Goal: Check status: Check status

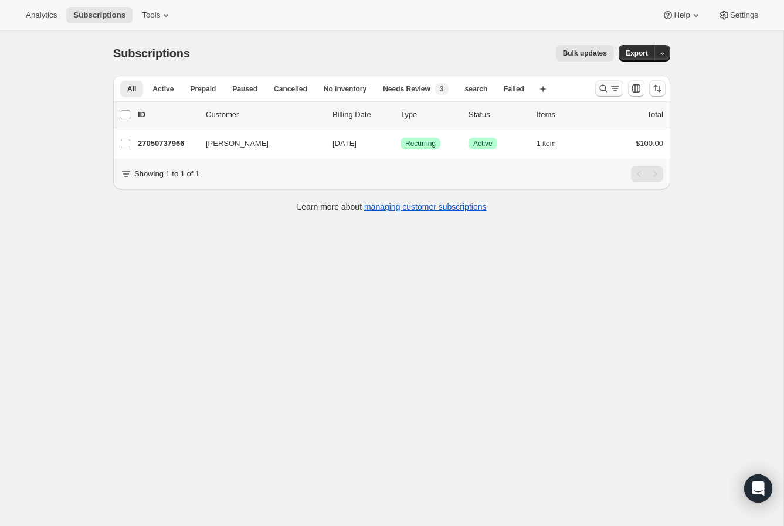
click at [599, 93] on icon "Search and filter results" at bounding box center [603, 89] width 12 height 12
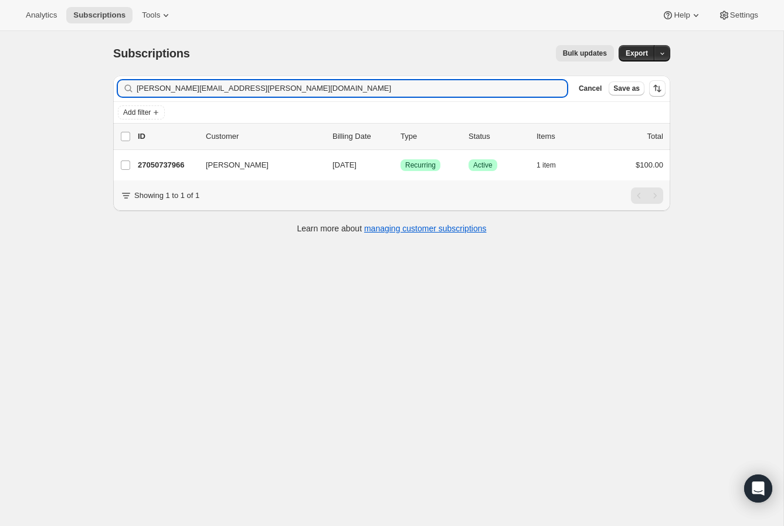
drag, startPoint x: 258, startPoint y: 91, endPoint x: 115, endPoint y: 92, distance: 142.4
click at [115, 92] on div "Filter subscribers [PERSON_NAME][EMAIL_ADDRESS][PERSON_NAME][DOMAIN_NAME] Clear…" at bounding box center [391, 89] width 557 height 26
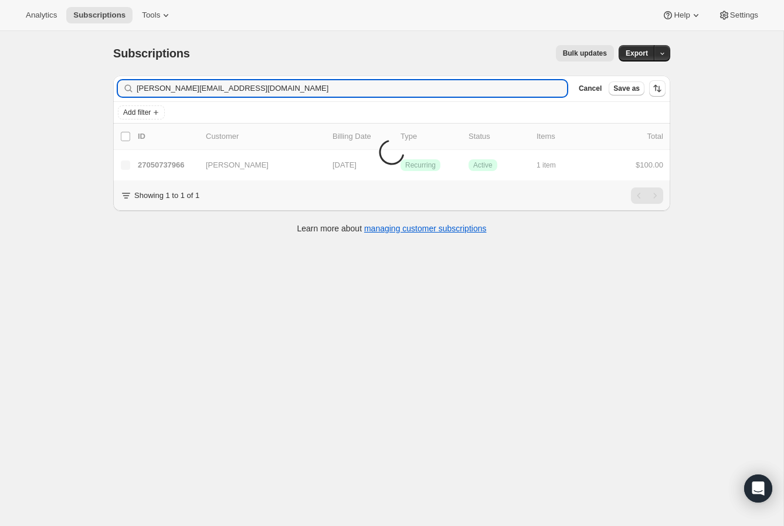
type input "[PERSON_NAME][EMAIL_ADDRESS][DOMAIN_NAME]"
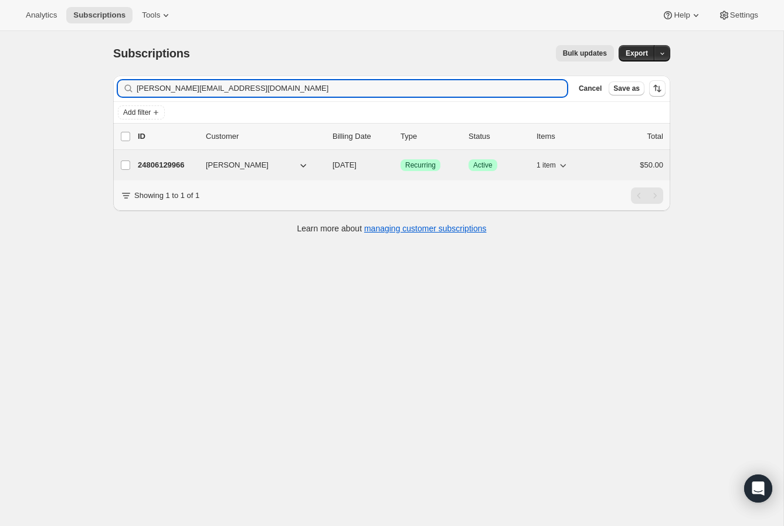
click at [164, 169] on p "24806129966" at bounding box center [167, 165] width 59 height 12
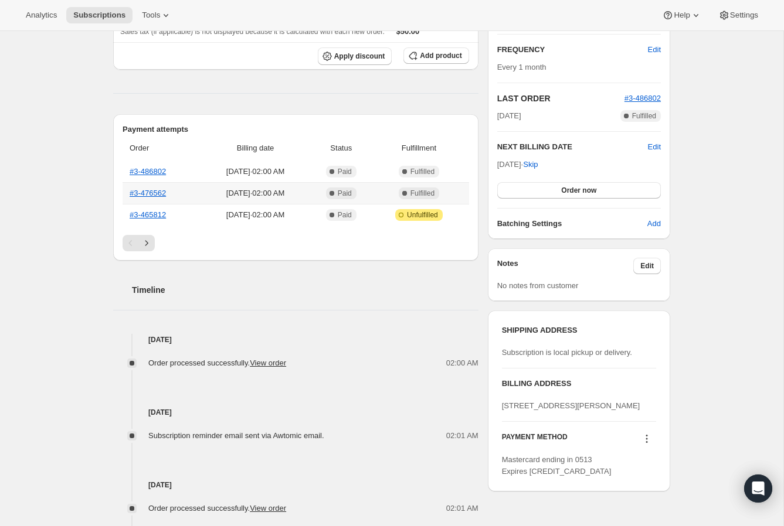
scroll to position [232, 0]
